Goal: Task Accomplishment & Management: Complete application form

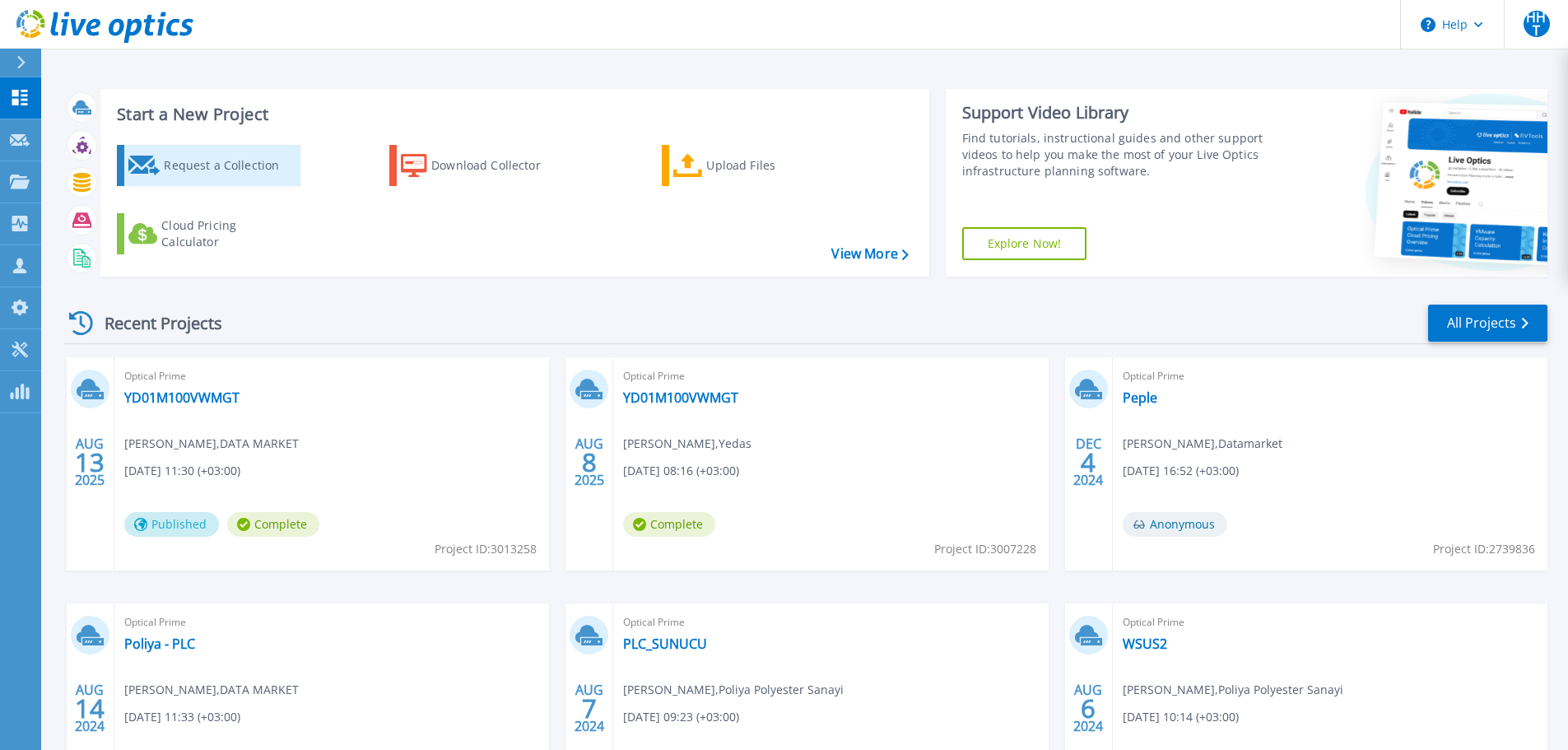
click at [236, 161] on div "Request a Collection" at bounding box center [230, 166] width 132 height 33
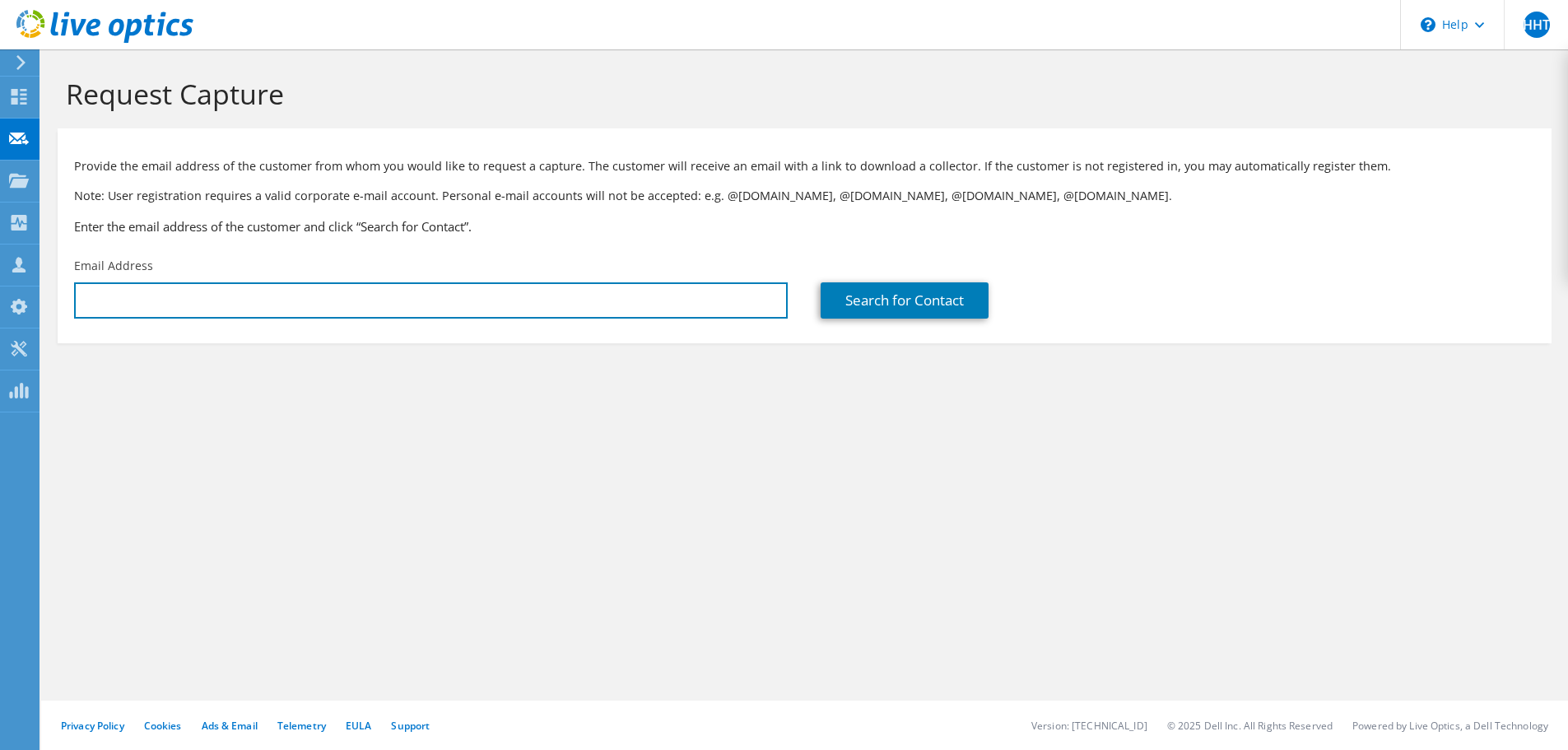
drag, startPoint x: 642, startPoint y: 311, endPoint x: 640, endPoint y: 322, distance: 11.2
click at [642, 311] on input "text" at bounding box center [431, 301] width 714 height 37
click at [597, 319] on input "text" at bounding box center [431, 301] width 714 height 37
paste input "[EMAIL_ADDRESS][DOMAIN_NAME]"
type input "[EMAIL_ADDRESS][DOMAIN_NAME]"
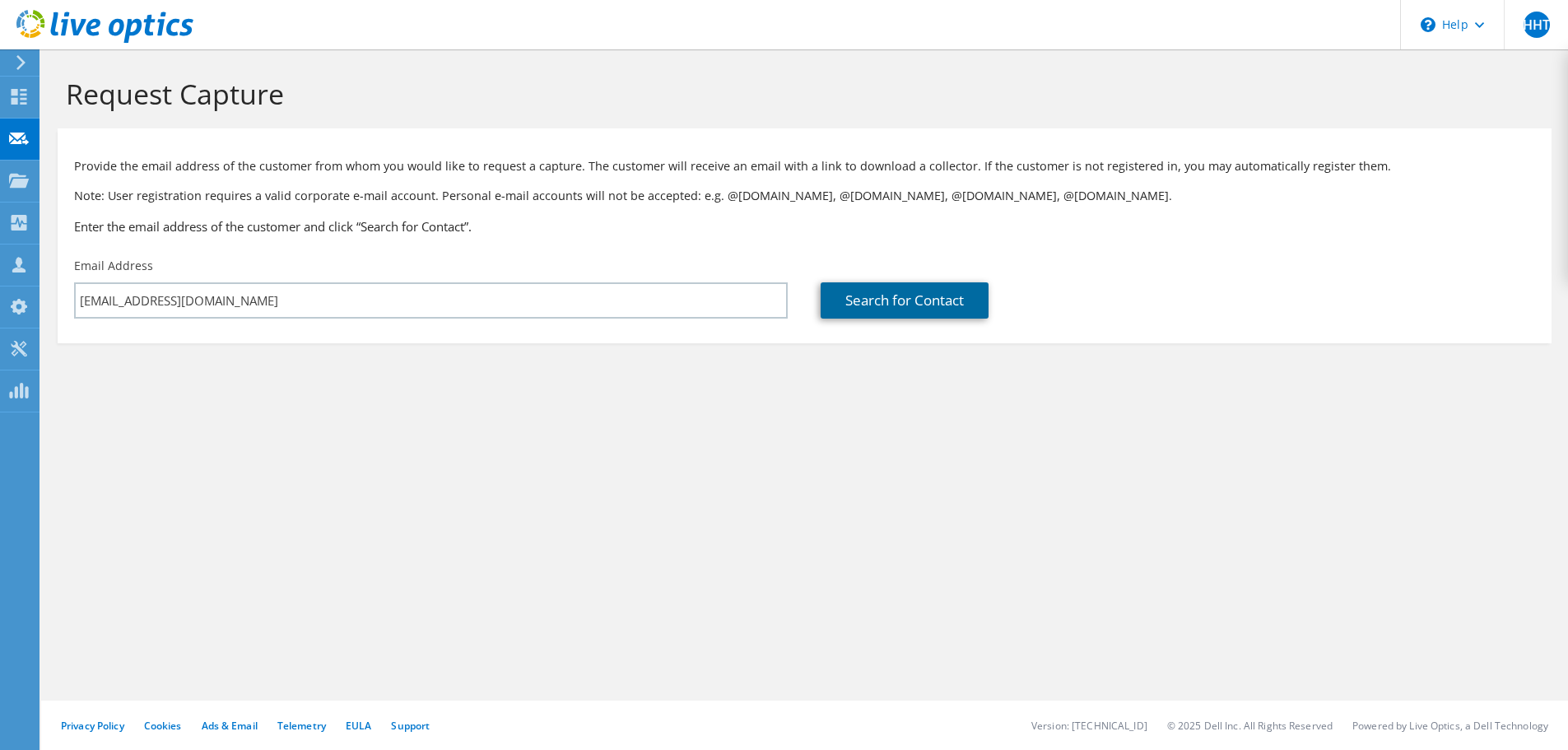
click at [862, 306] on link "Search for Contact" at bounding box center [904, 301] width 168 height 37
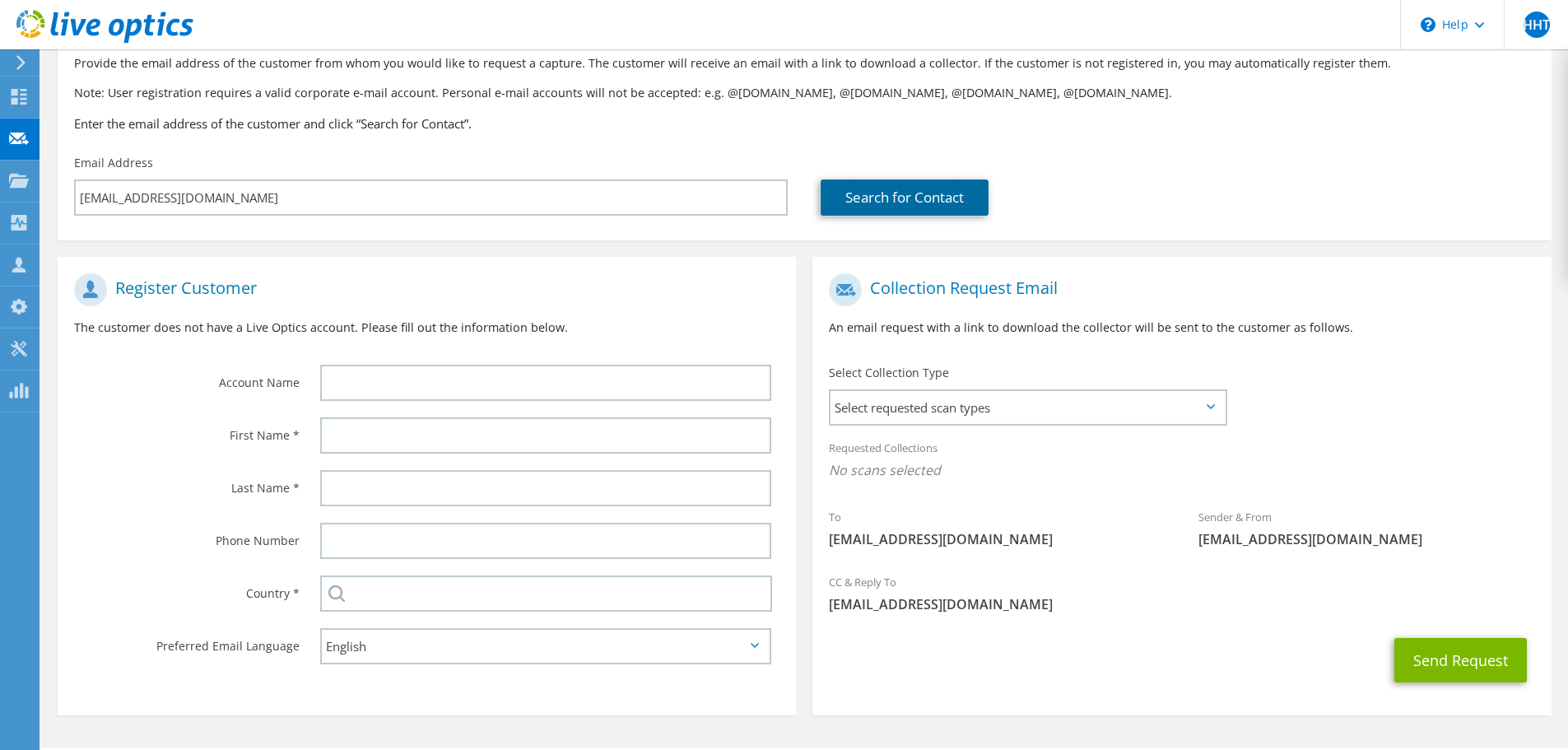
scroll to position [150, 0]
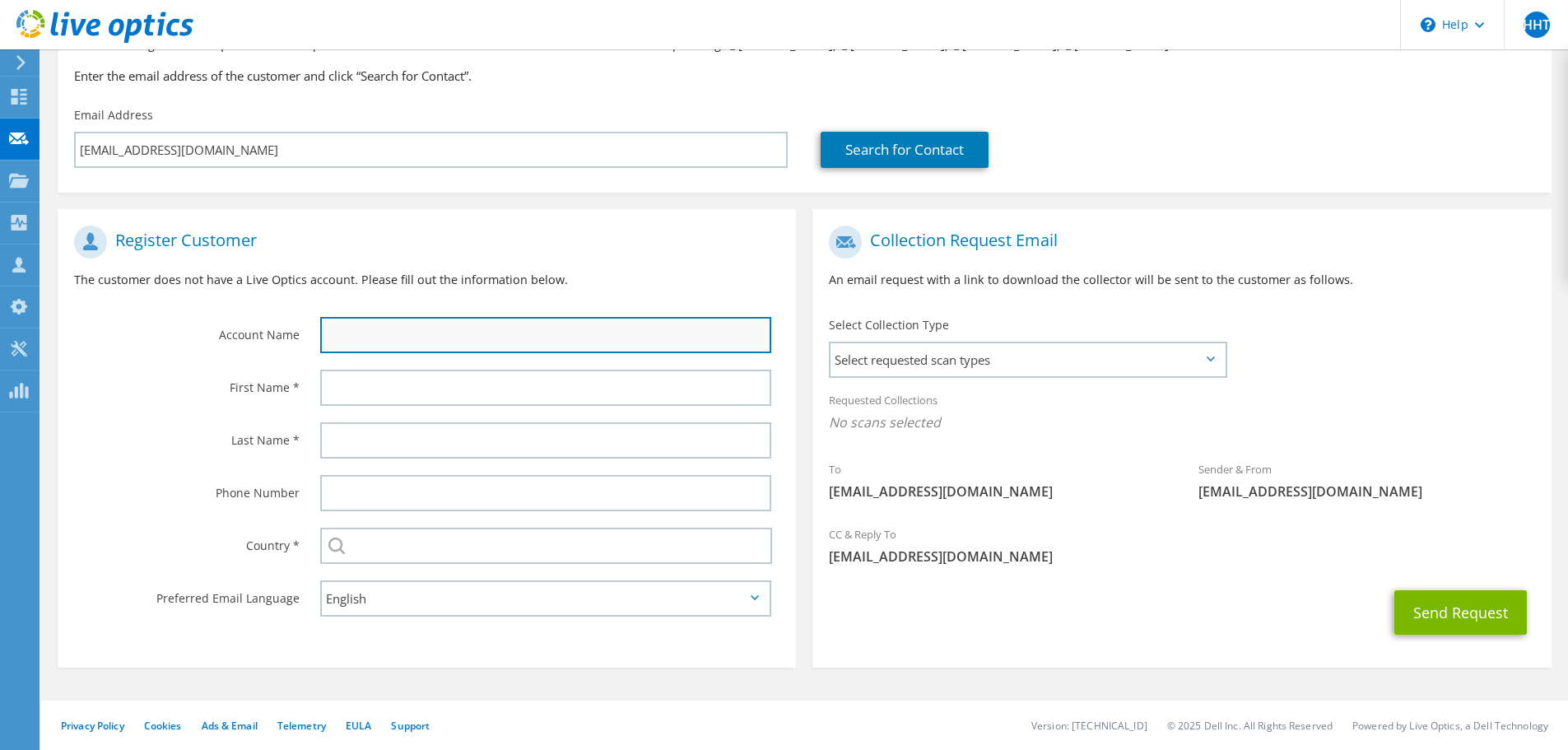
click at [624, 329] on input "text" at bounding box center [546, 335] width 451 height 37
type input "Seker Yatırım"
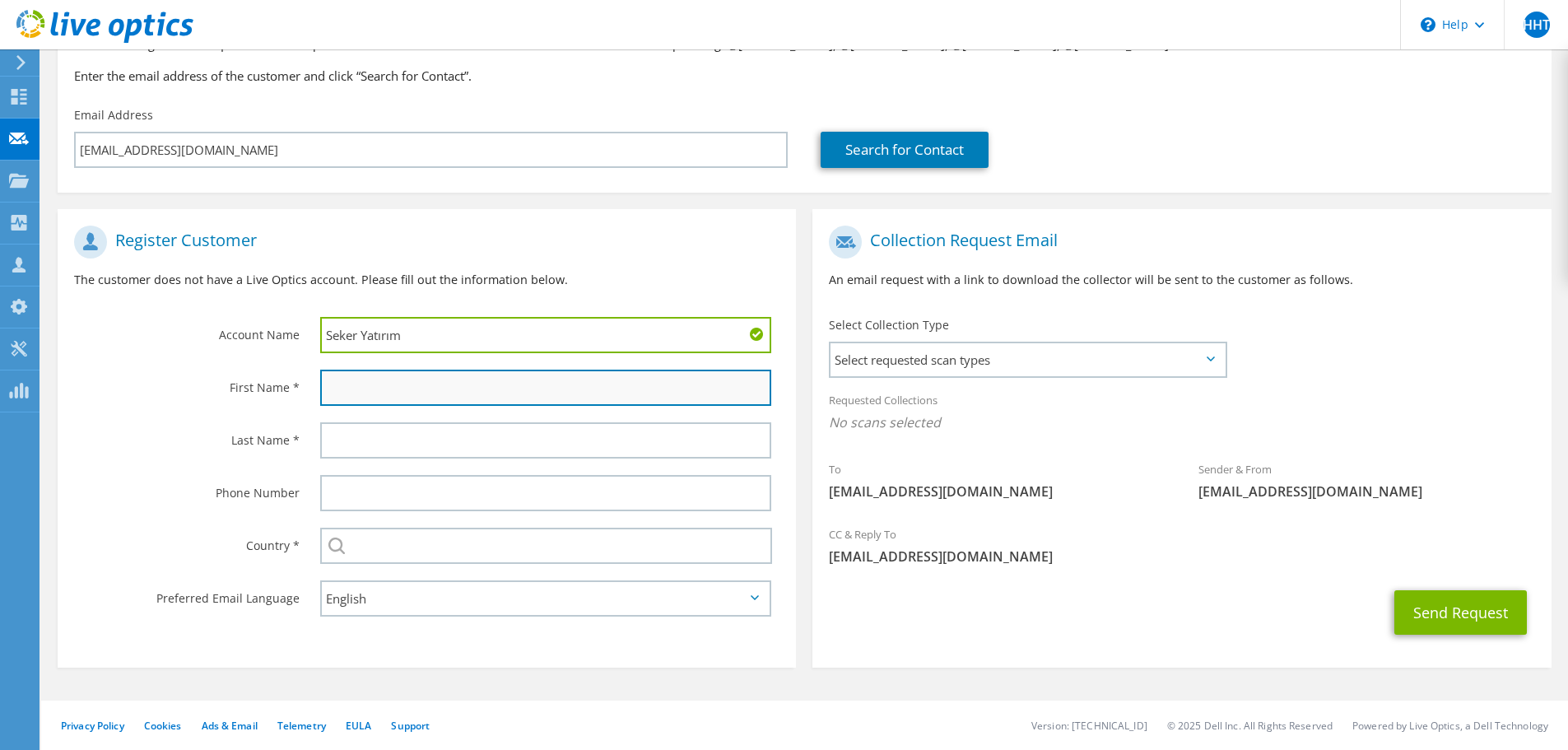
click at [478, 387] on input "text" at bounding box center [546, 388] width 451 height 37
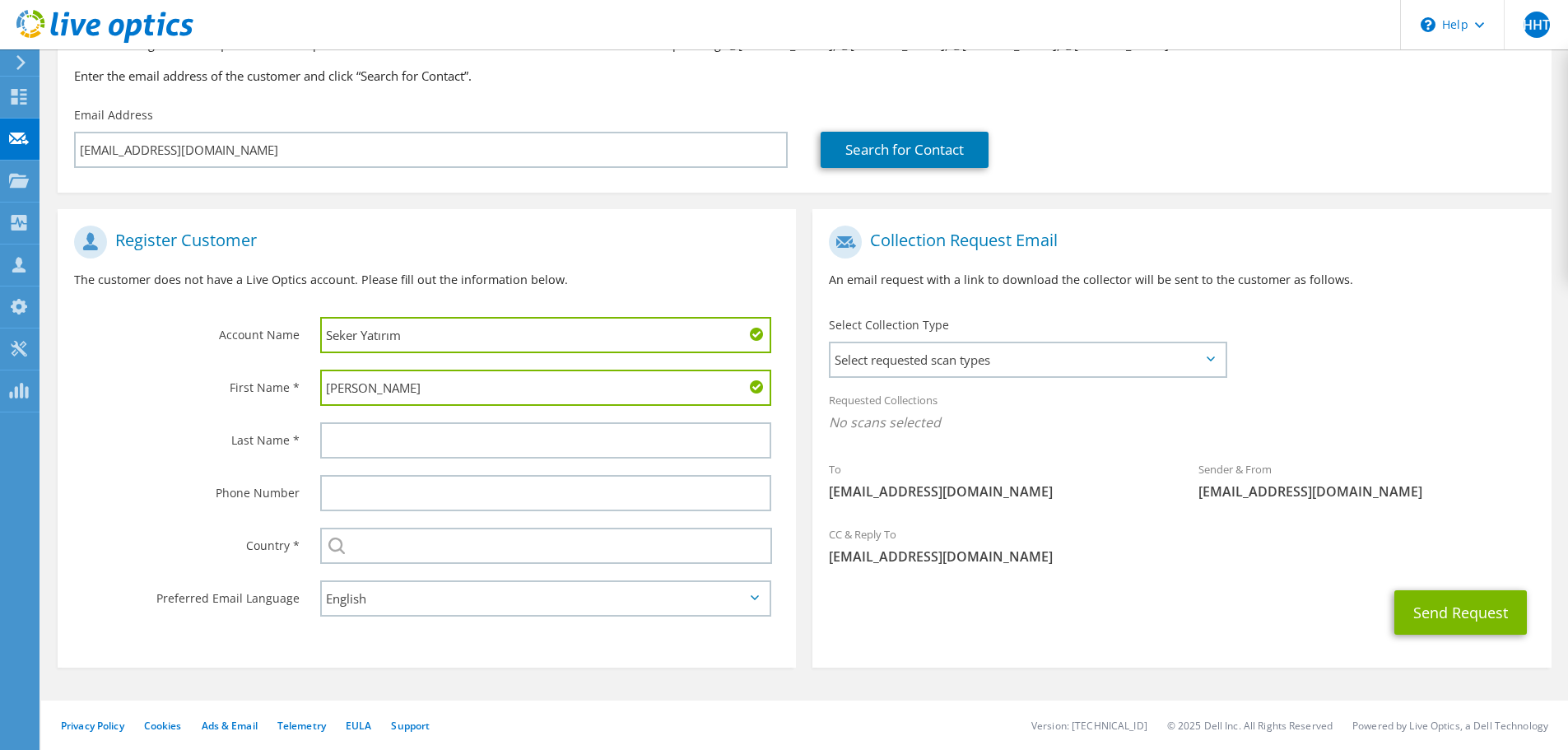
type input "[PERSON_NAME]"
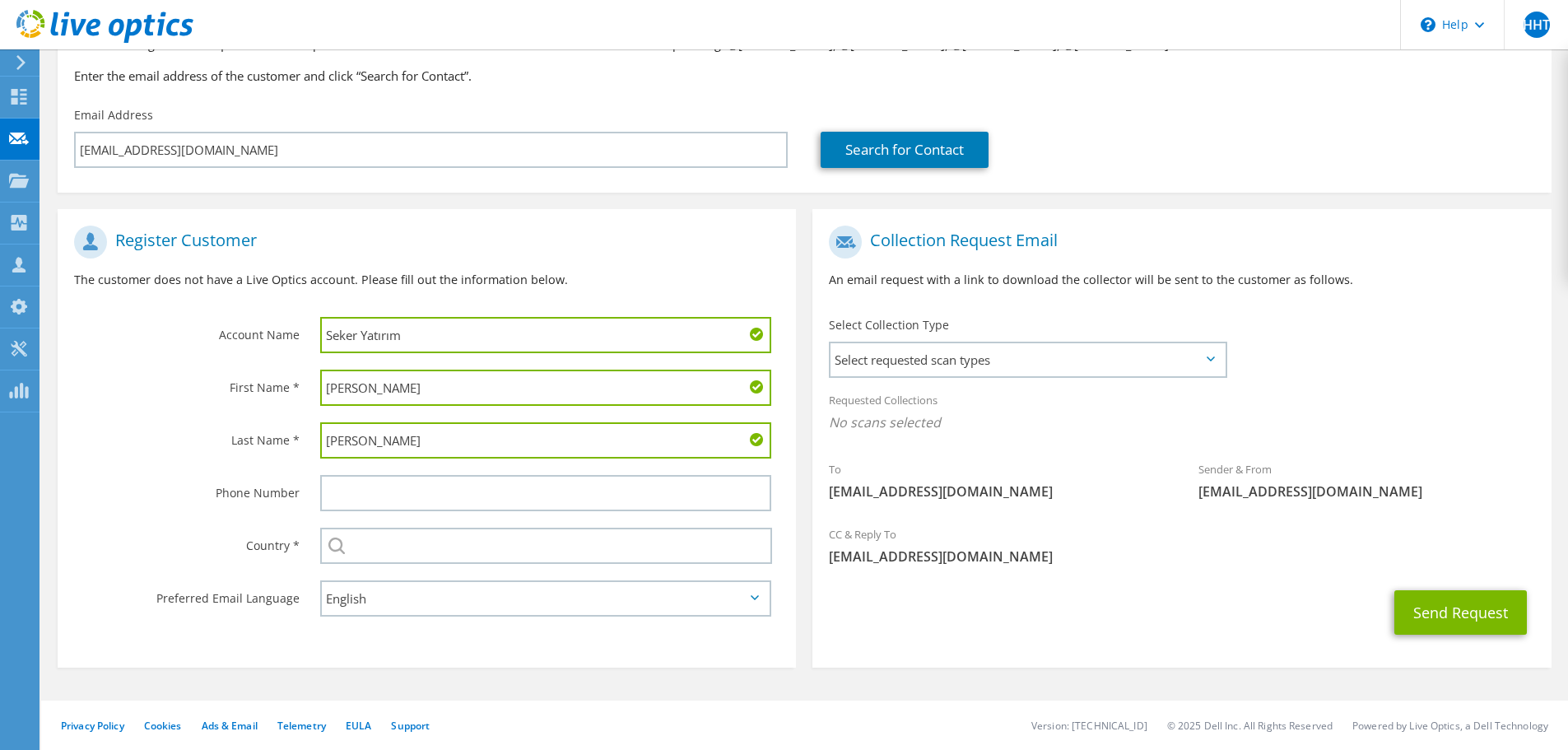
type input "[PERSON_NAME]"
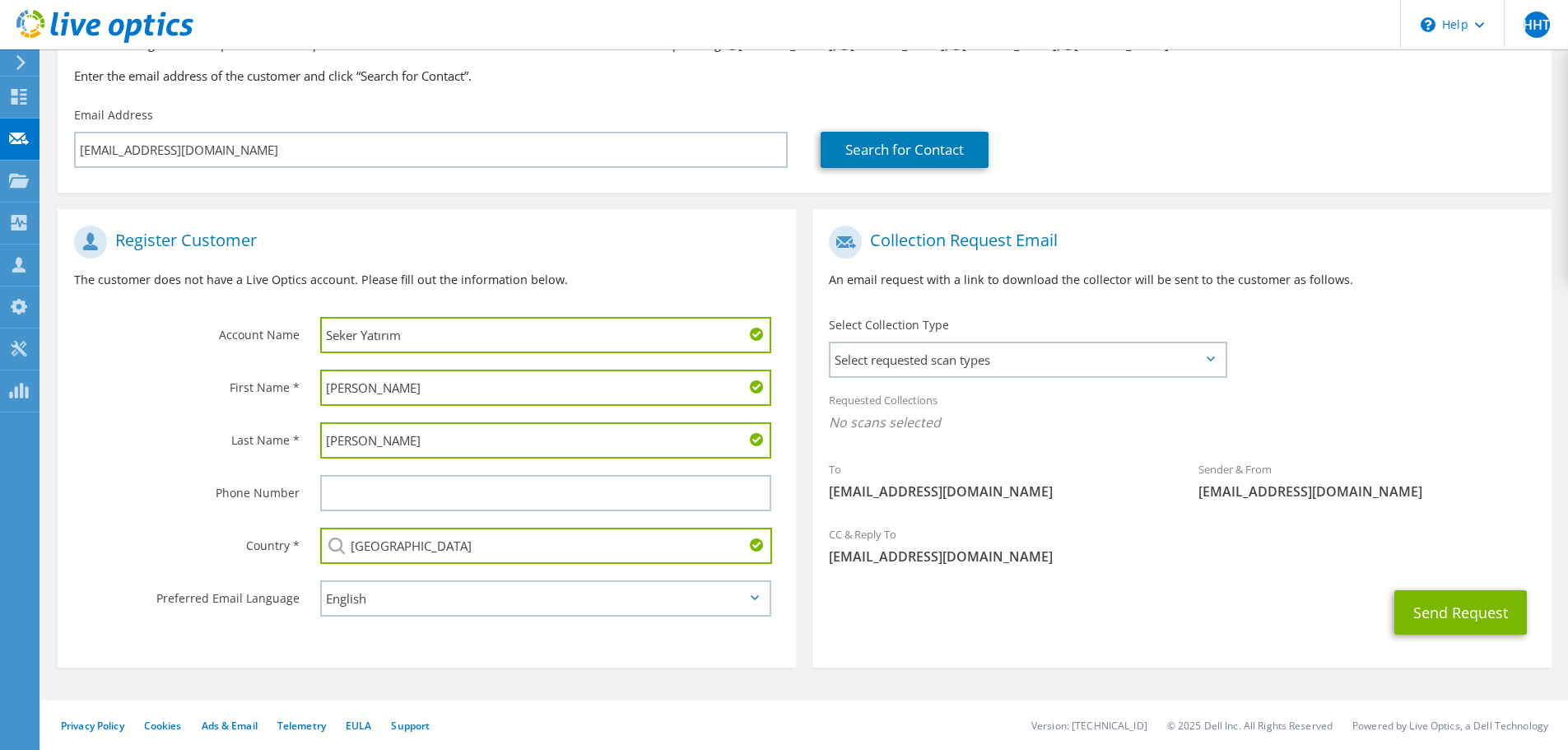
type input "[GEOGRAPHIC_DATA]"
click at [1086, 373] on span "Select requested scan types" at bounding box center [1028, 360] width 394 height 33
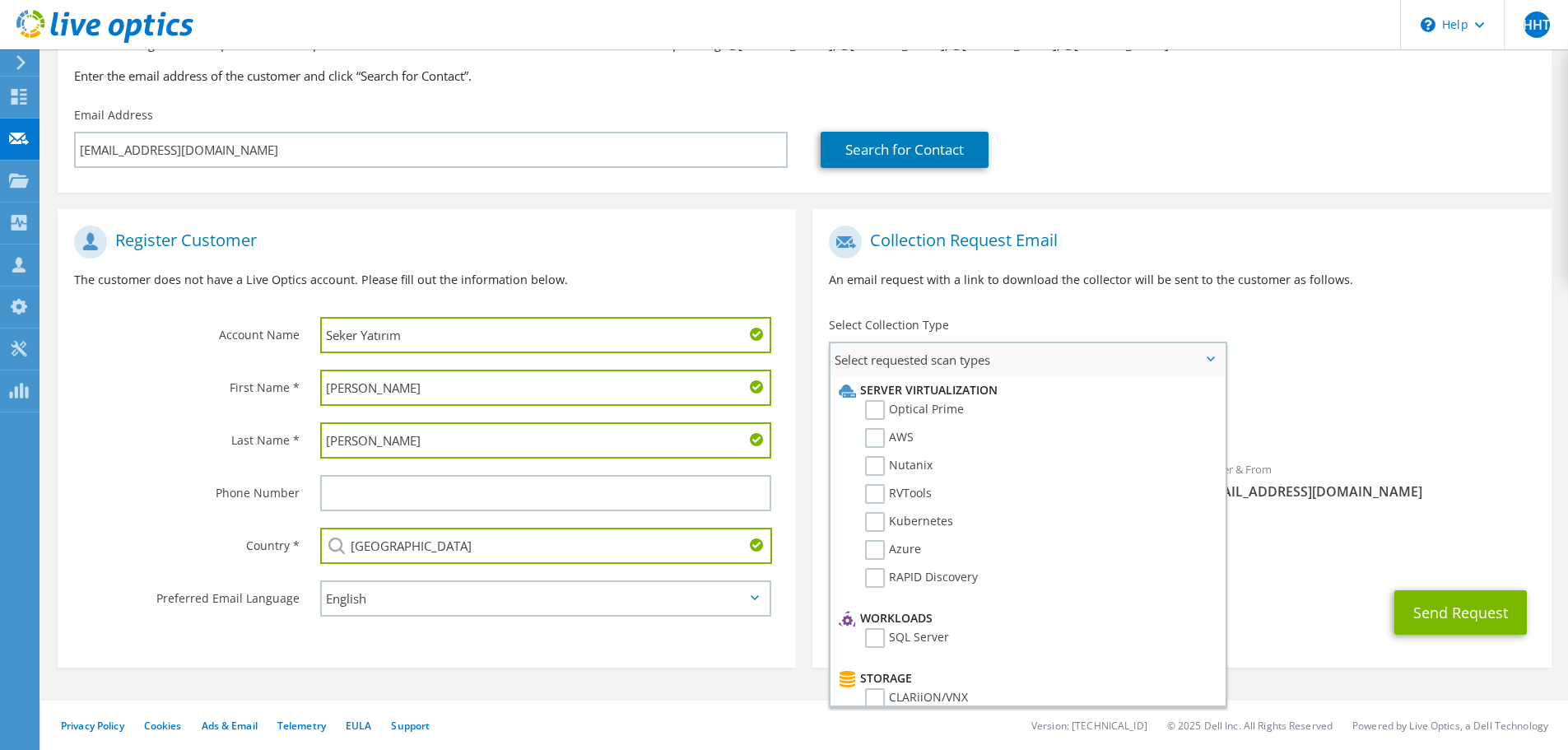
click at [1044, 408] on li "Optical Prime" at bounding box center [1026, 415] width 382 height 28
click at [867, 402] on label "Optical Prime" at bounding box center [915, 410] width 99 height 20
click at [0, 0] on input "Optical Prime" at bounding box center [0, 0] width 0 height 0
click at [1336, 577] on div "CC & Reply To [EMAIL_ADDRESS][DOMAIN_NAME]" at bounding box center [1181, 550] width 738 height 56
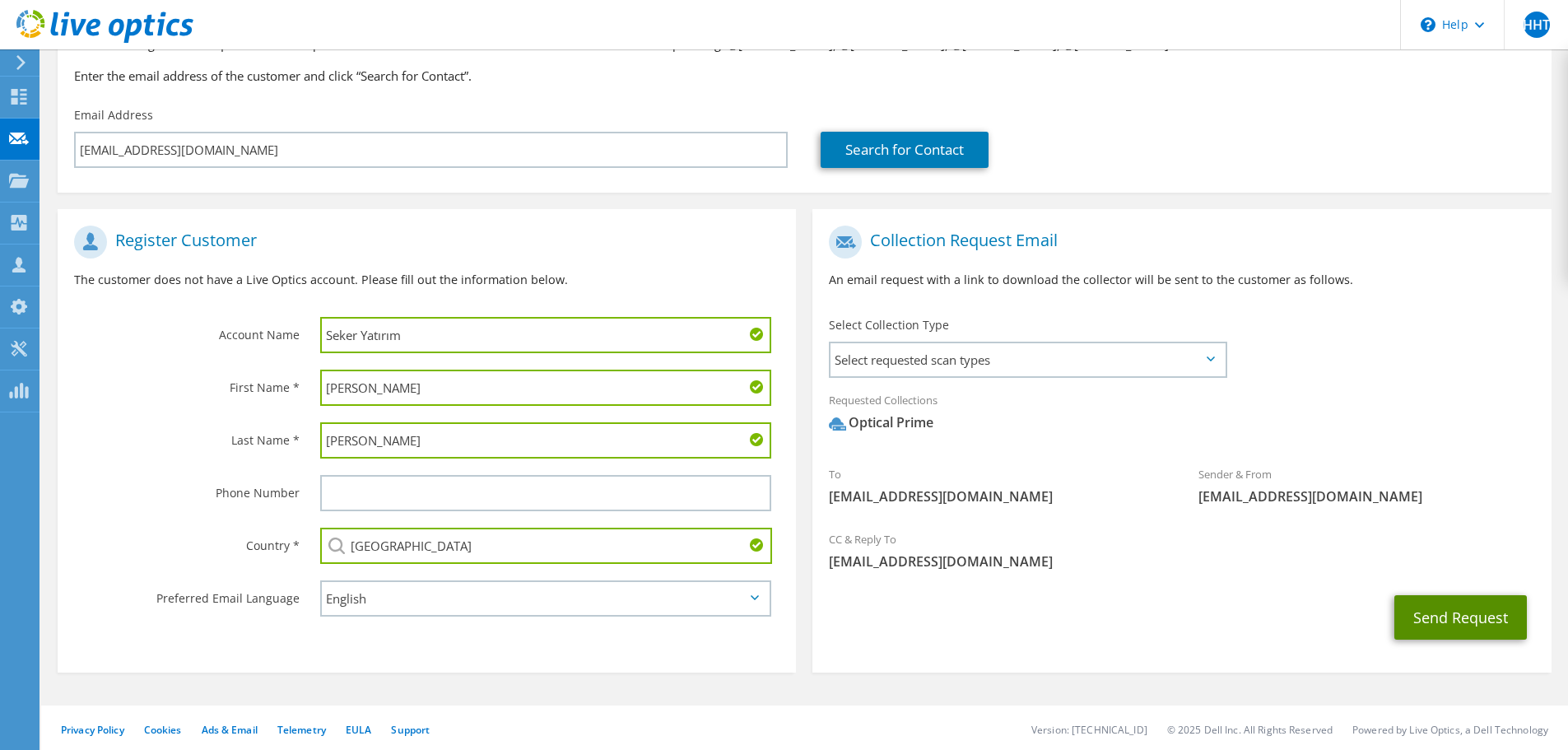
click at [1444, 614] on button "Send Request" at bounding box center [1460, 617] width 133 height 44
